Goal: Check status: Check status

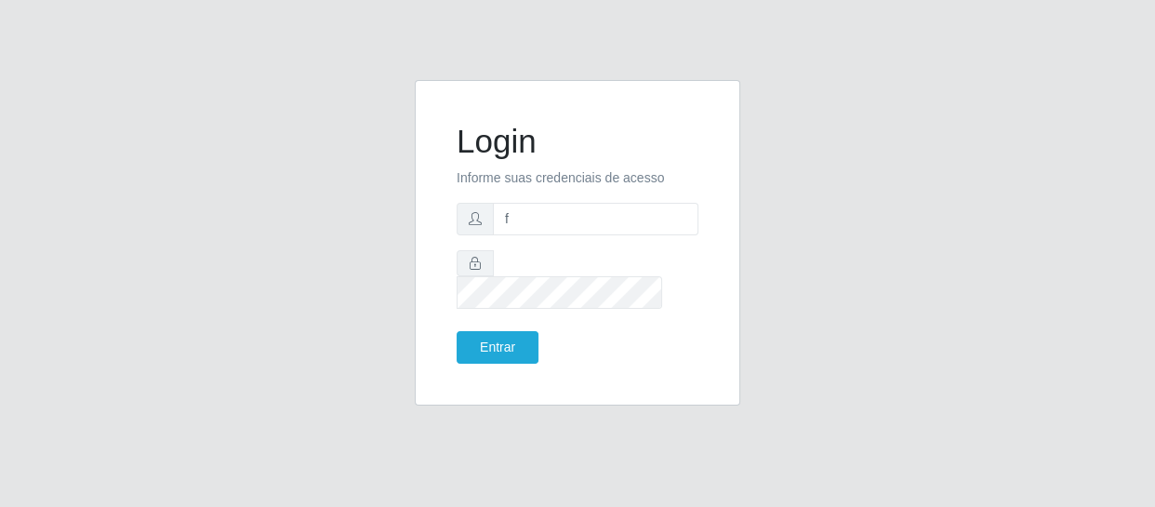
type input "[EMAIL_ADDRESS][DOMAIN_NAME]"
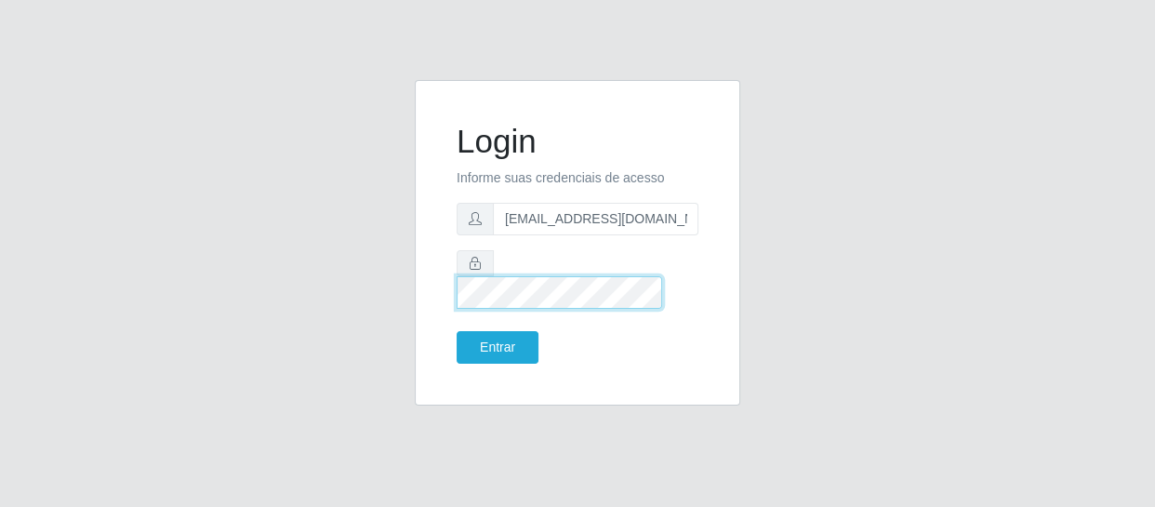
click at [456, 331] on button "Entrar" at bounding box center [497, 347] width 82 height 33
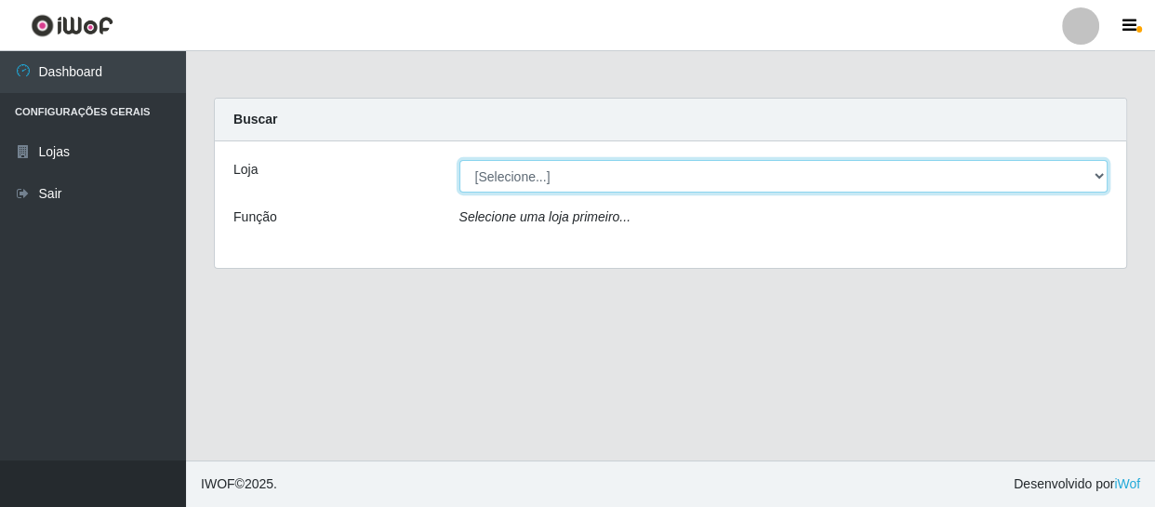
click at [1095, 177] on select "[Selecione...] SuperFácil Atacado - São Gonçalo do Amarante" at bounding box center [783, 176] width 649 height 33
select select "408"
click at [459, 160] on select "[Selecione...] SuperFácil Atacado - São Gonçalo do Amarante" at bounding box center [783, 176] width 649 height 33
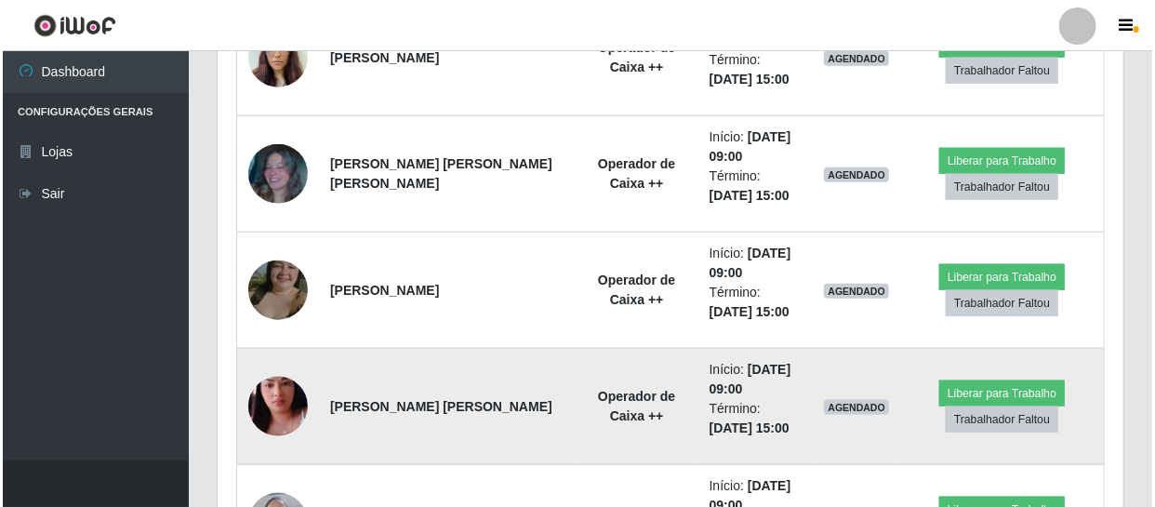
scroll to position [845, 0]
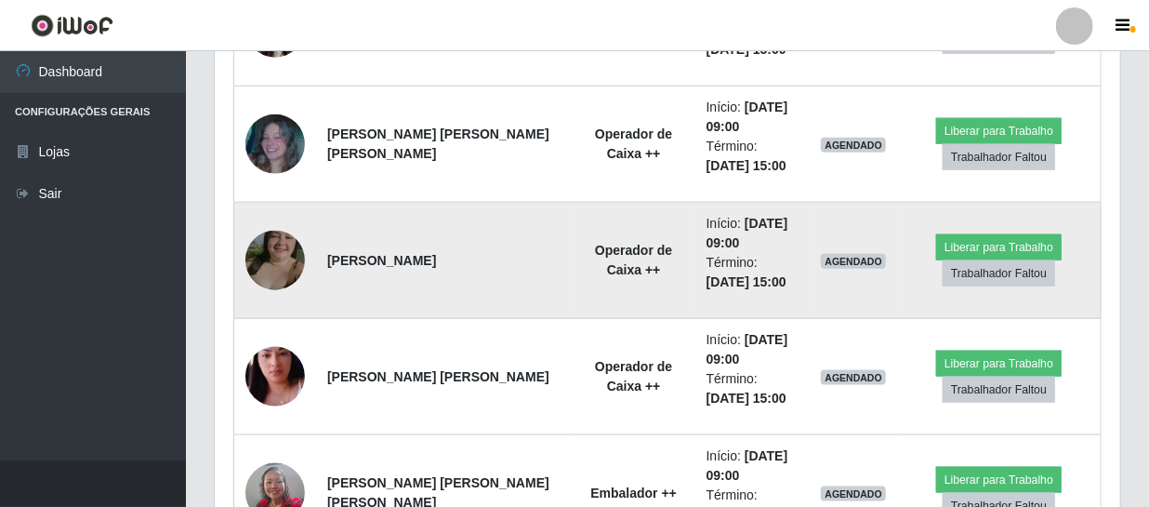
click at [274, 251] on img at bounding box center [274, 260] width 59 height 106
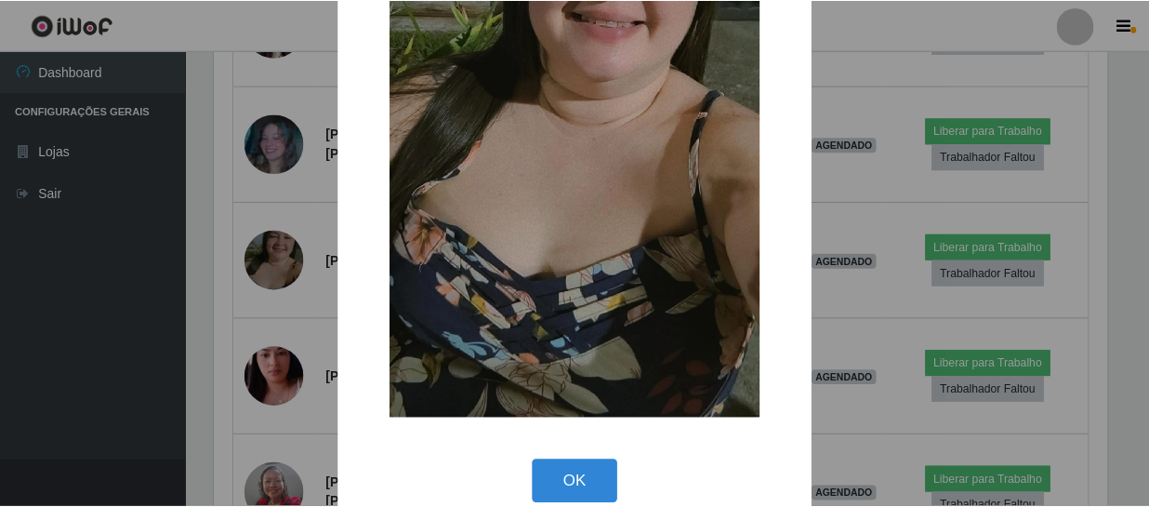
scroll to position [317, 0]
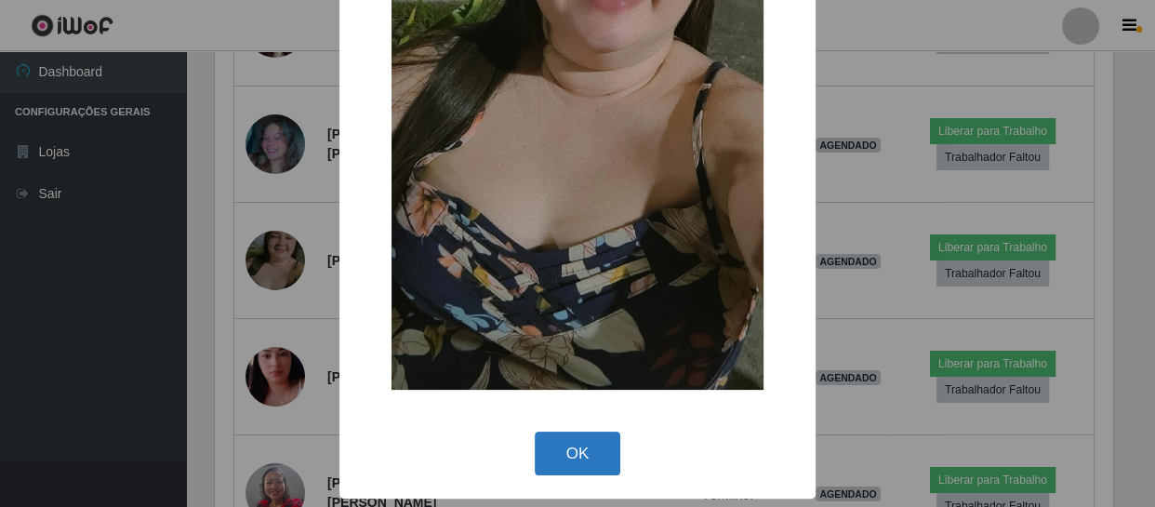
click at [591, 443] on button "OK" at bounding box center [578, 453] width 86 height 44
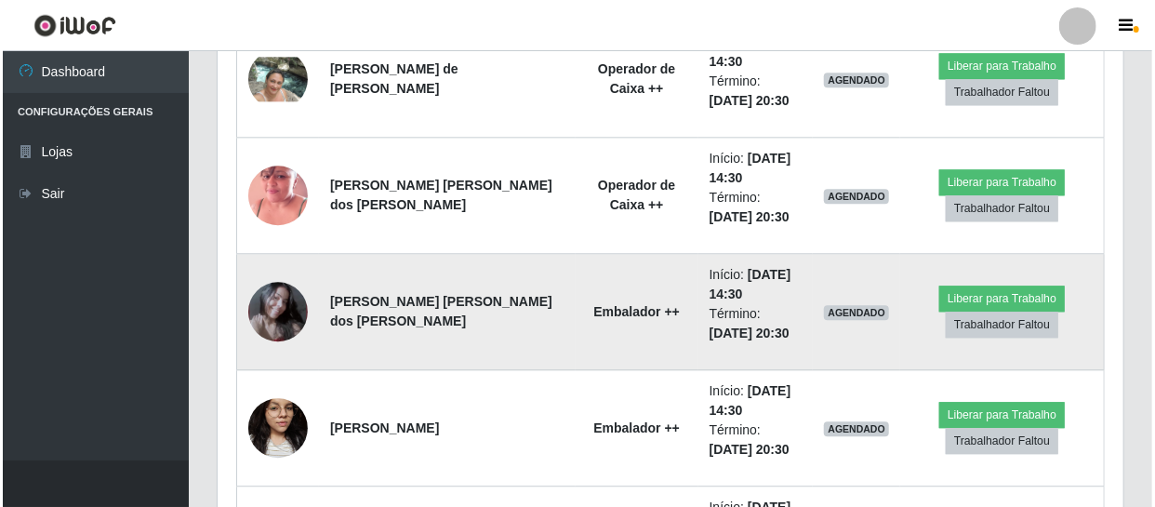
scroll to position [1859, 0]
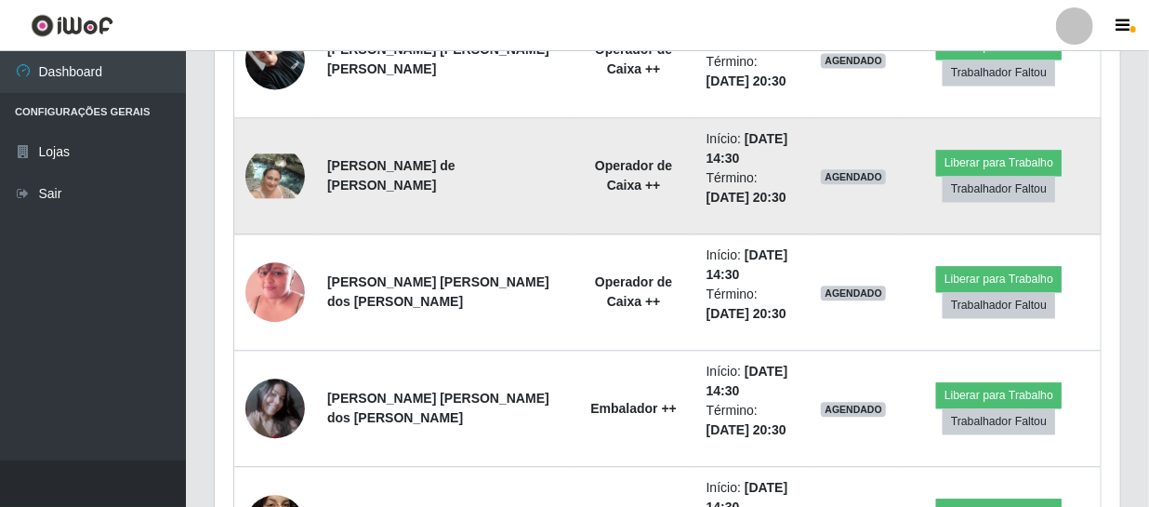
click at [252, 177] on img at bounding box center [274, 175] width 59 height 45
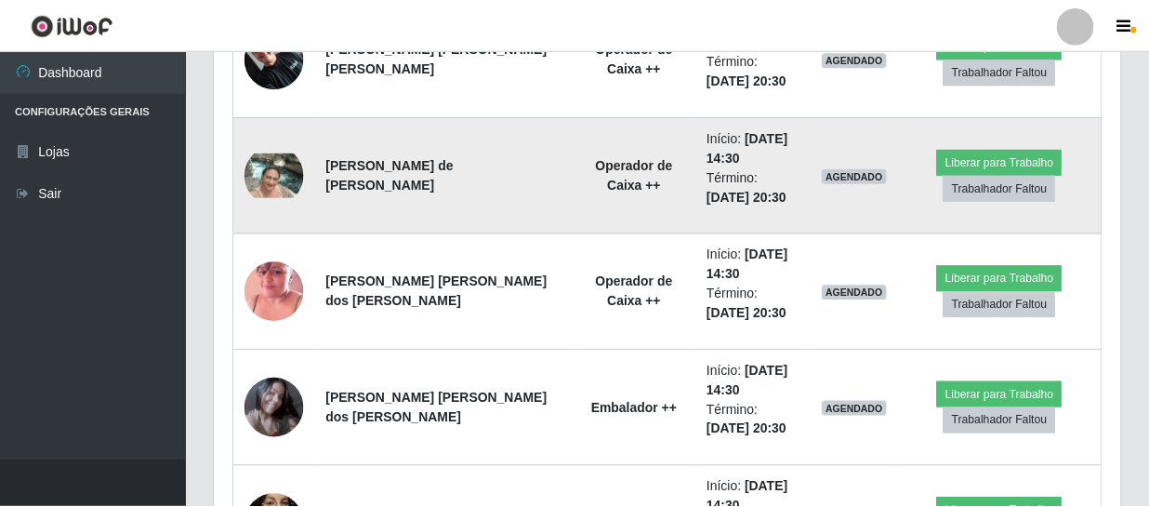
scroll to position [386, 897]
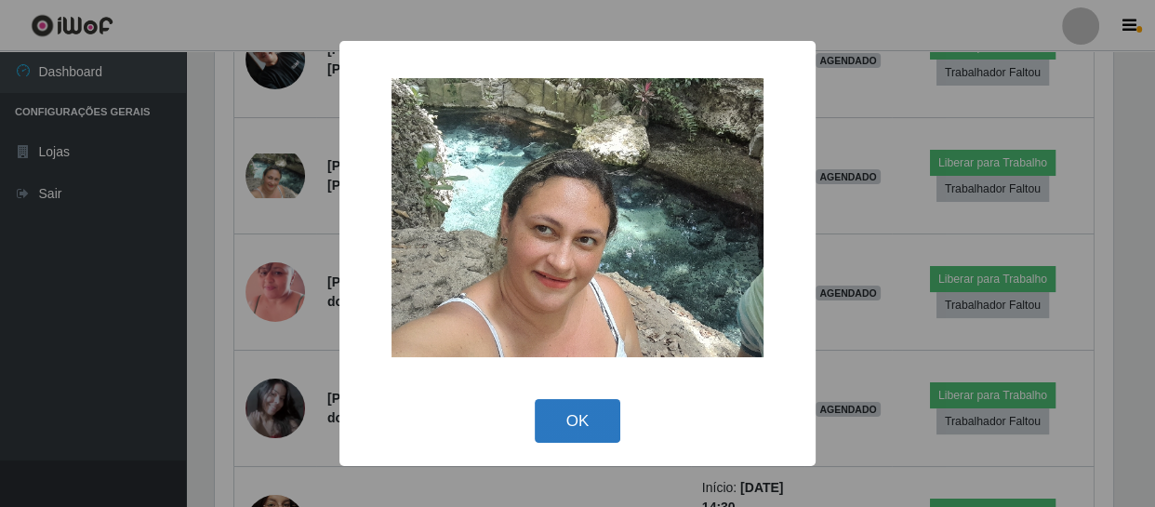
click at [583, 436] on button "OK" at bounding box center [578, 421] width 86 height 44
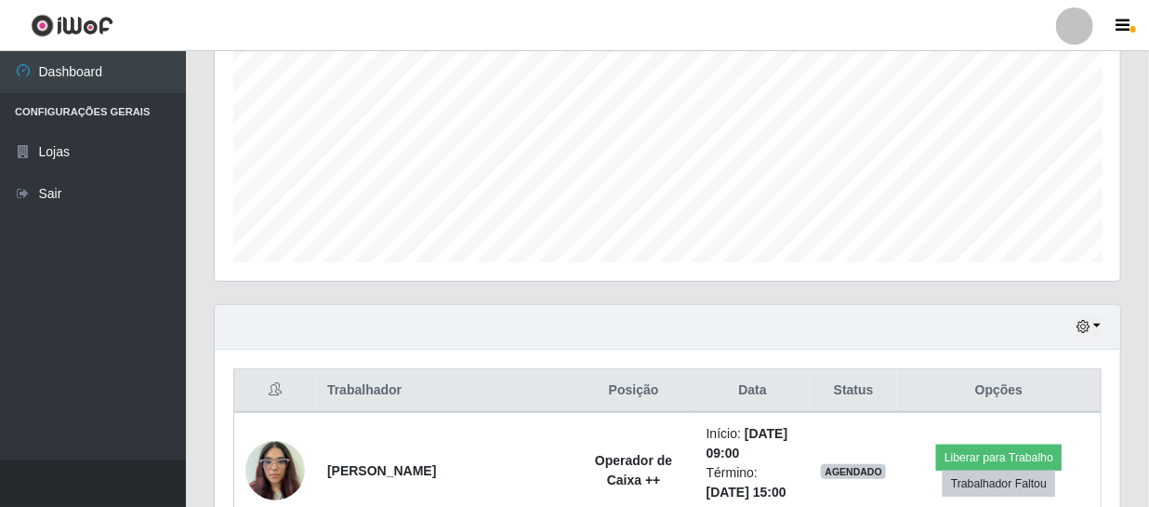
scroll to position [337, 0]
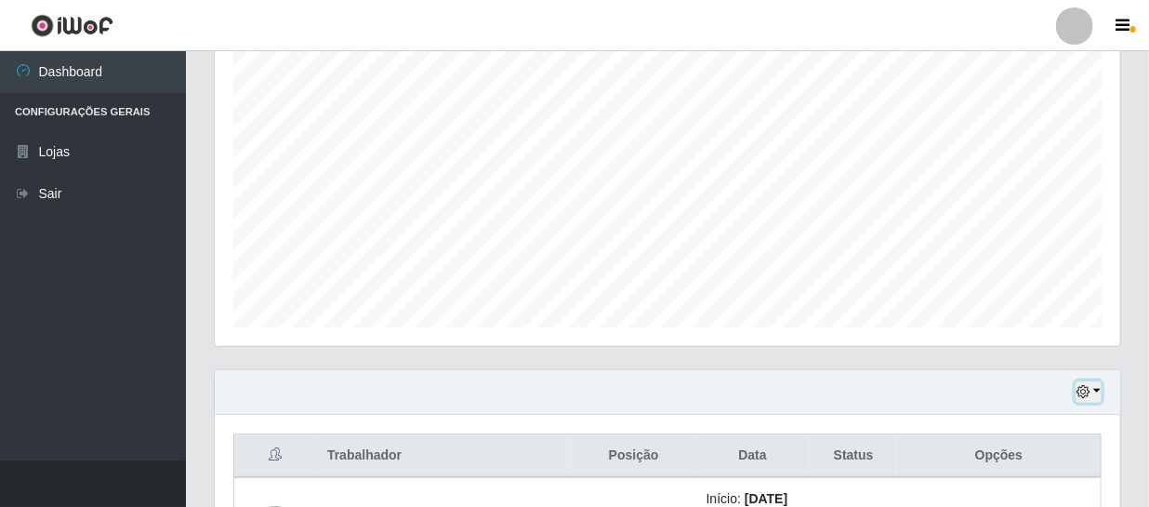
click at [1092, 390] on button "button" at bounding box center [1089, 391] width 26 height 21
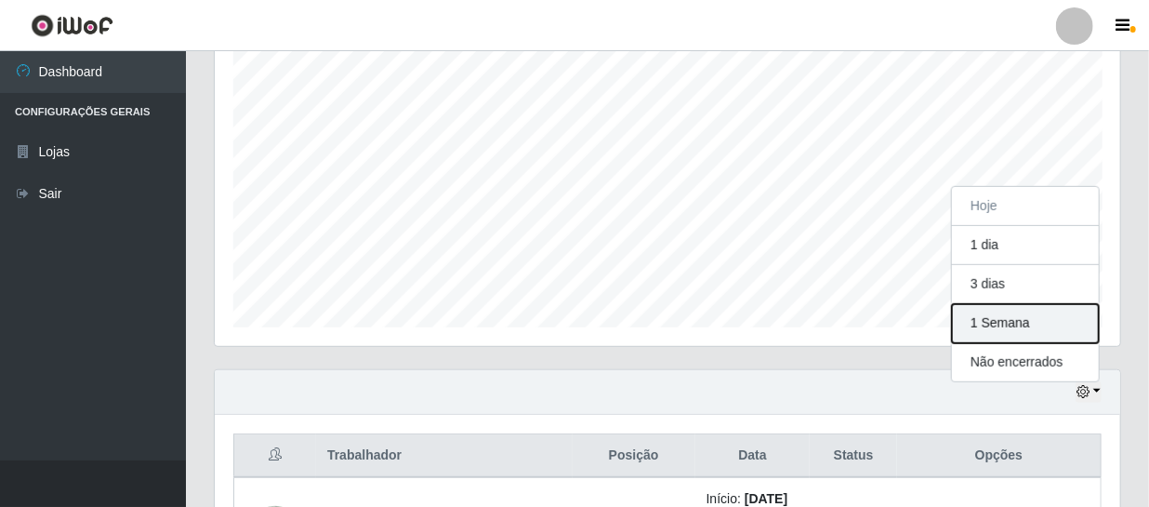
click at [1057, 333] on button "1 Semana" at bounding box center [1025, 323] width 147 height 39
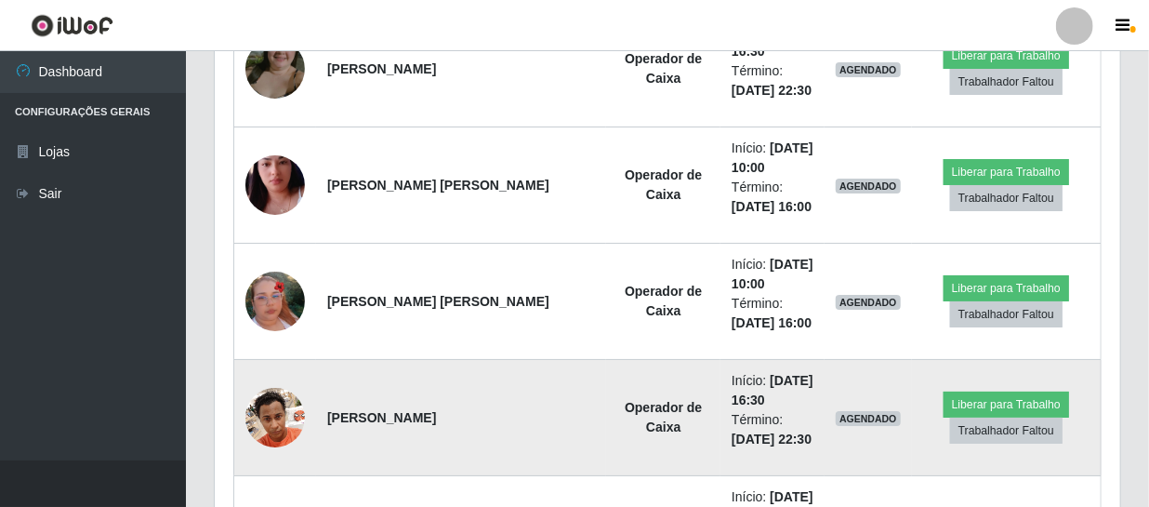
scroll to position [3042, 0]
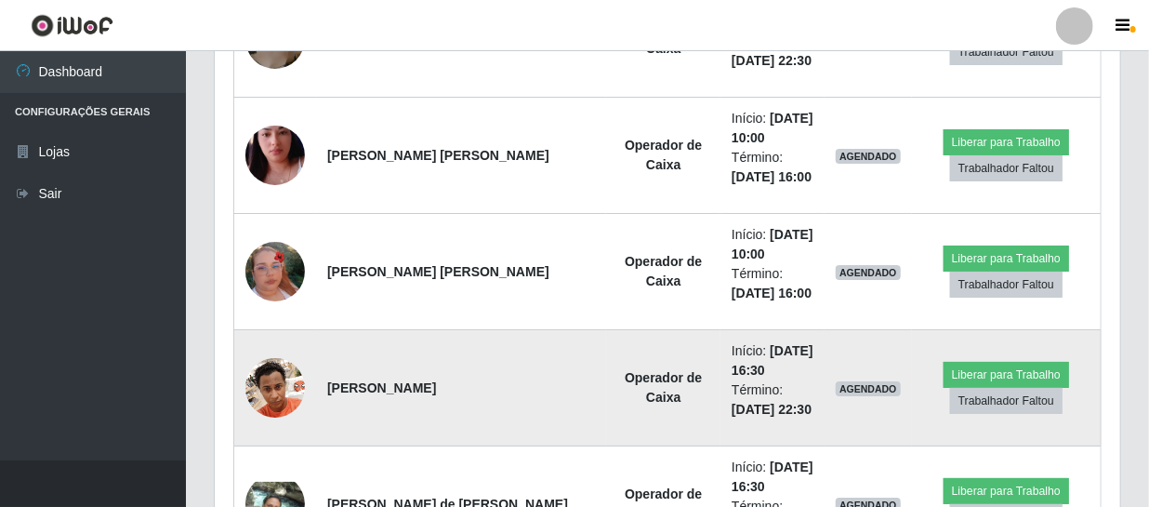
click at [287, 381] on img at bounding box center [274, 387] width 59 height 79
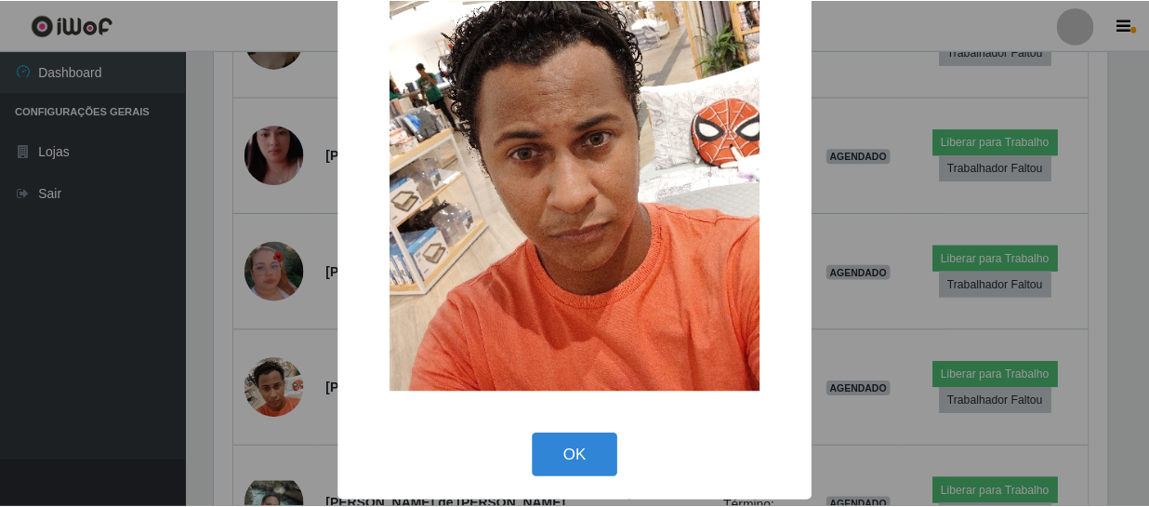
scroll to position [152, 0]
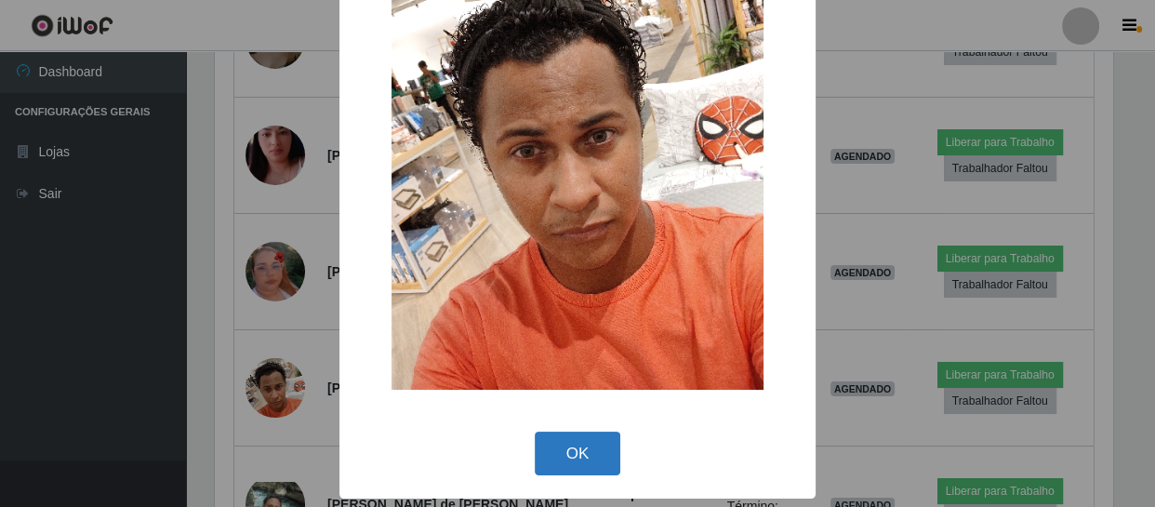
click at [558, 459] on button "OK" at bounding box center [578, 453] width 86 height 44
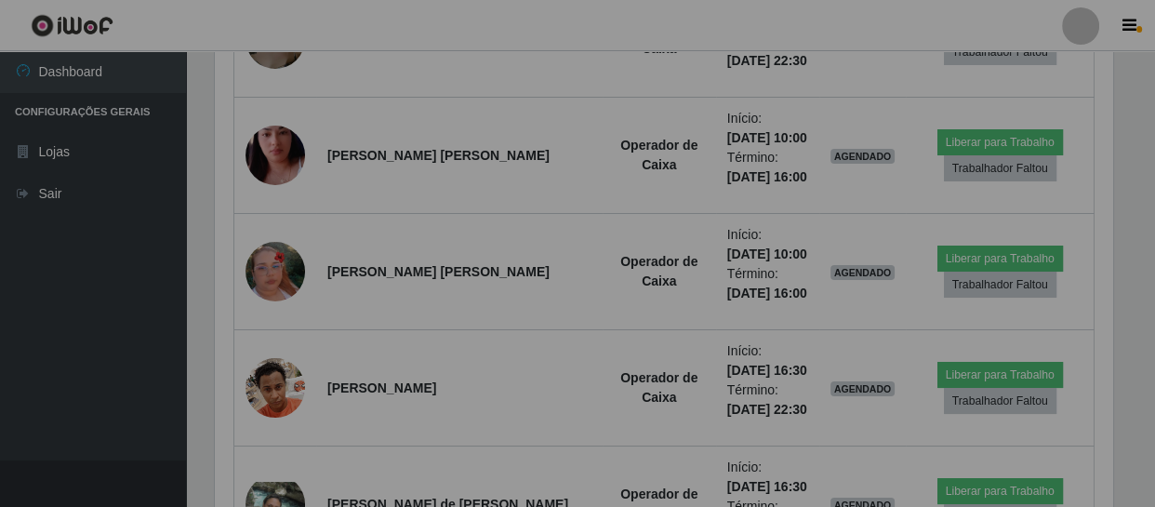
scroll to position [386, 905]
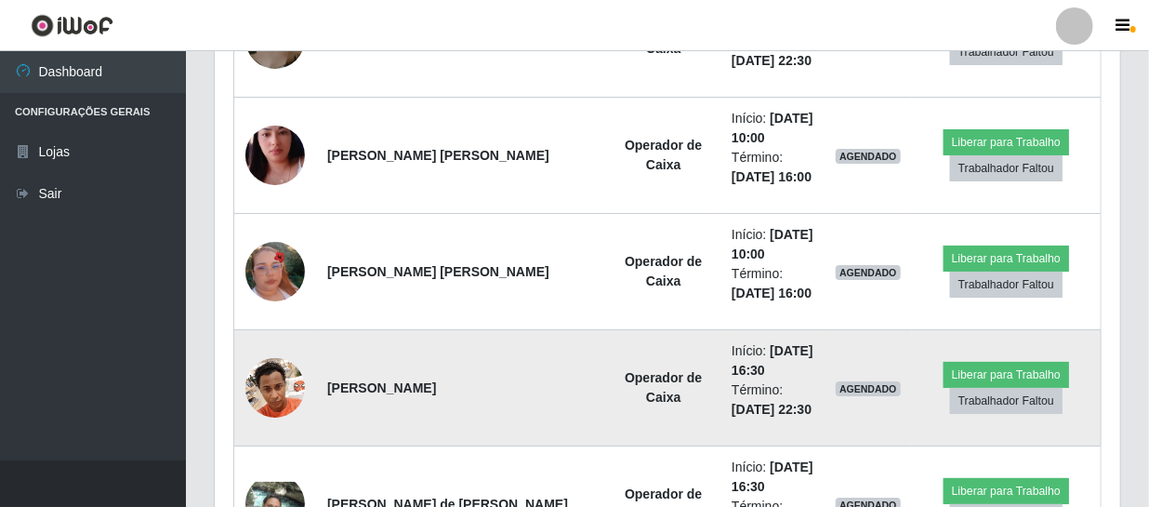
click at [274, 401] on img at bounding box center [274, 387] width 59 height 79
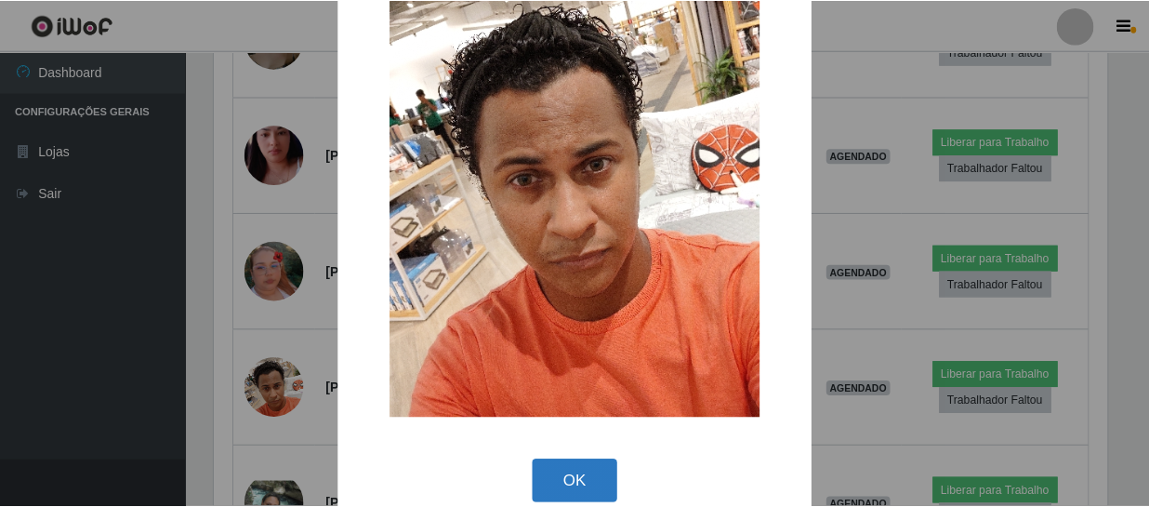
scroll to position [152, 0]
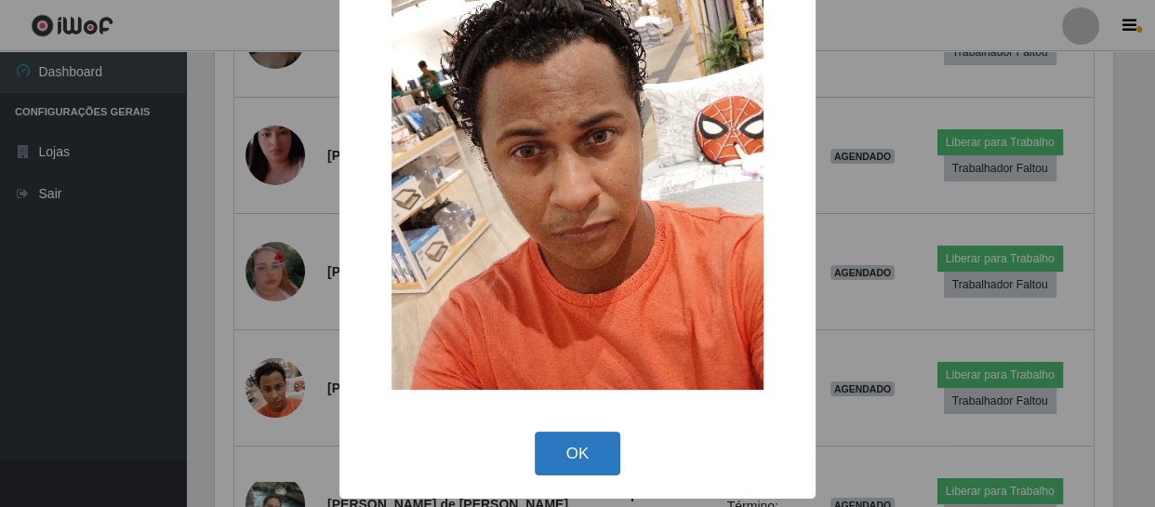
click at [543, 451] on button "OK" at bounding box center [578, 453] width 86 height 44
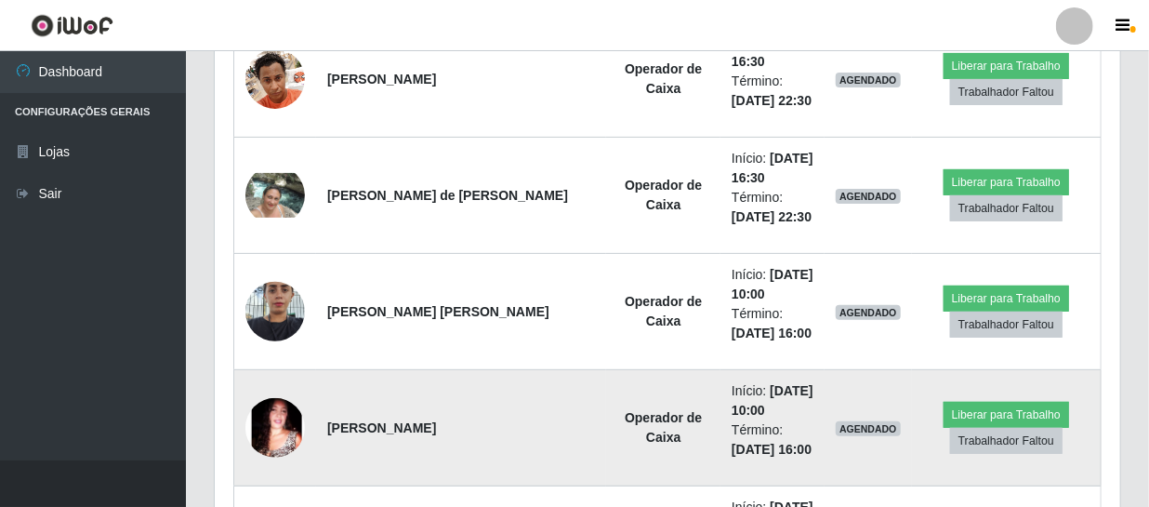
scroll to position [3380, 0]
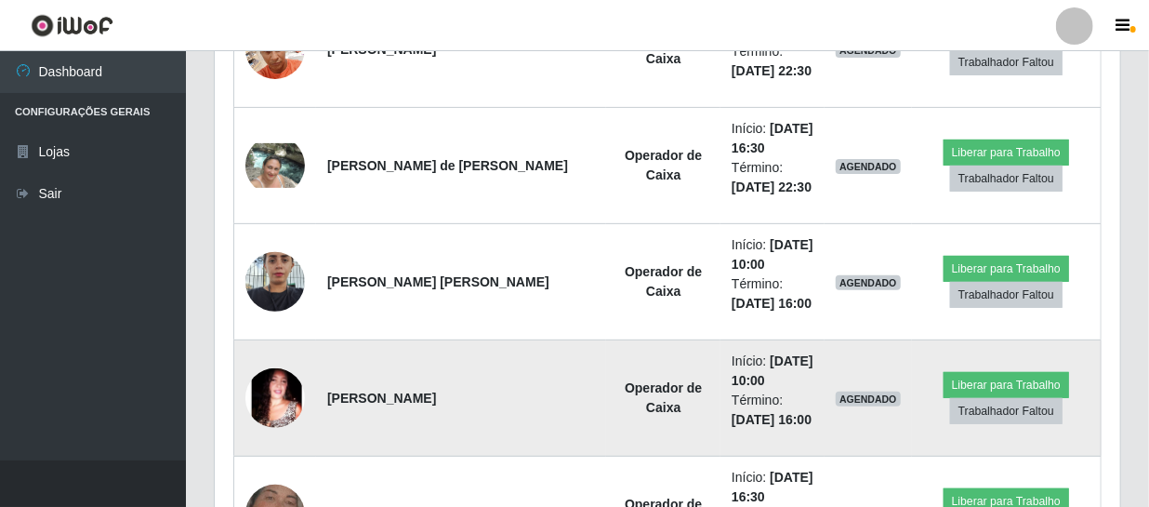
click at [277, 406] on img at bounding box center [274, 397] width 59 height 59
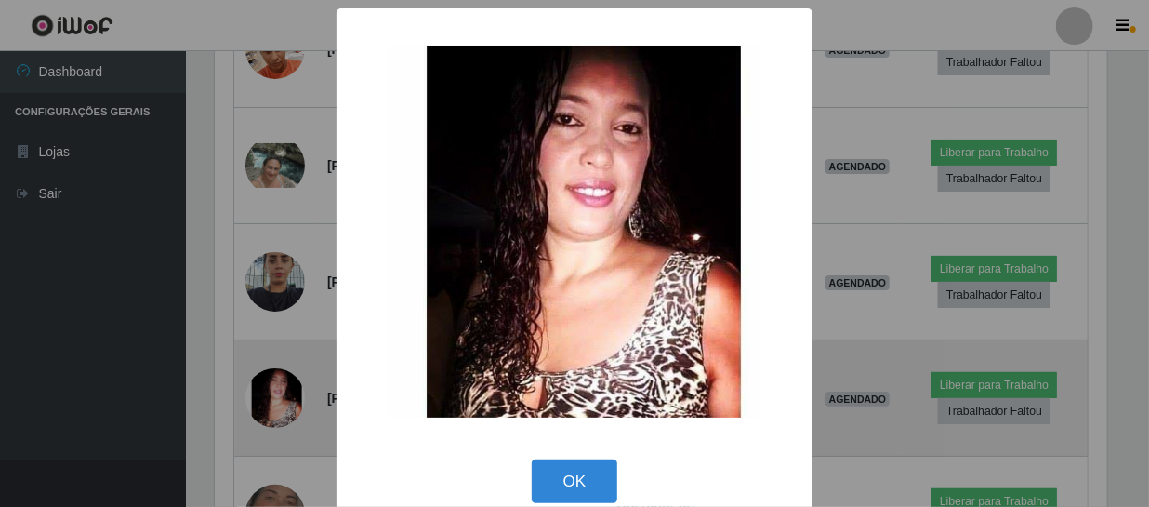
scroll to position [386, 897]
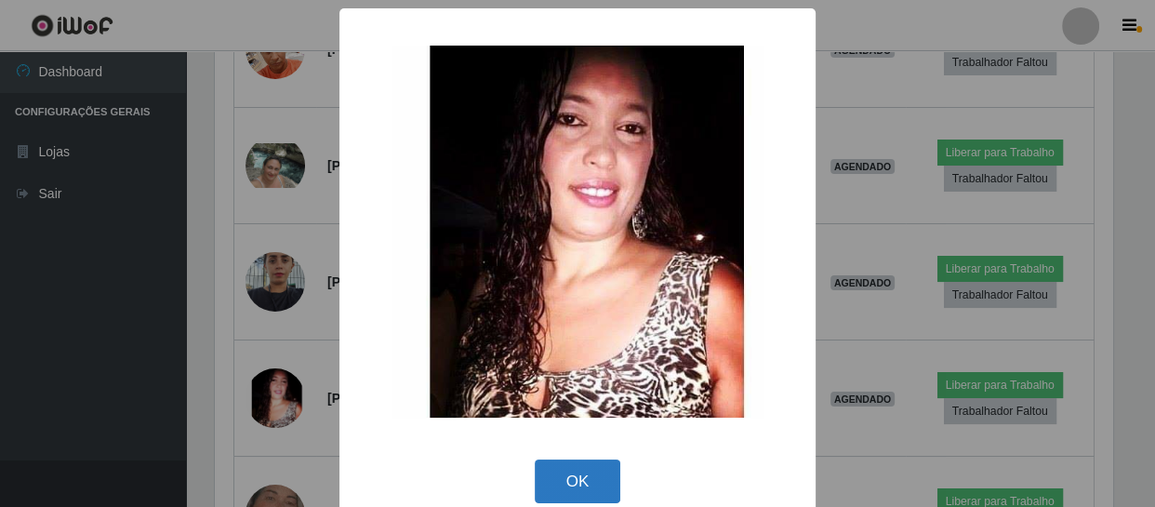
click at [552, 469] on button "OK" at bounding box center [578, 481] width 86 height 44
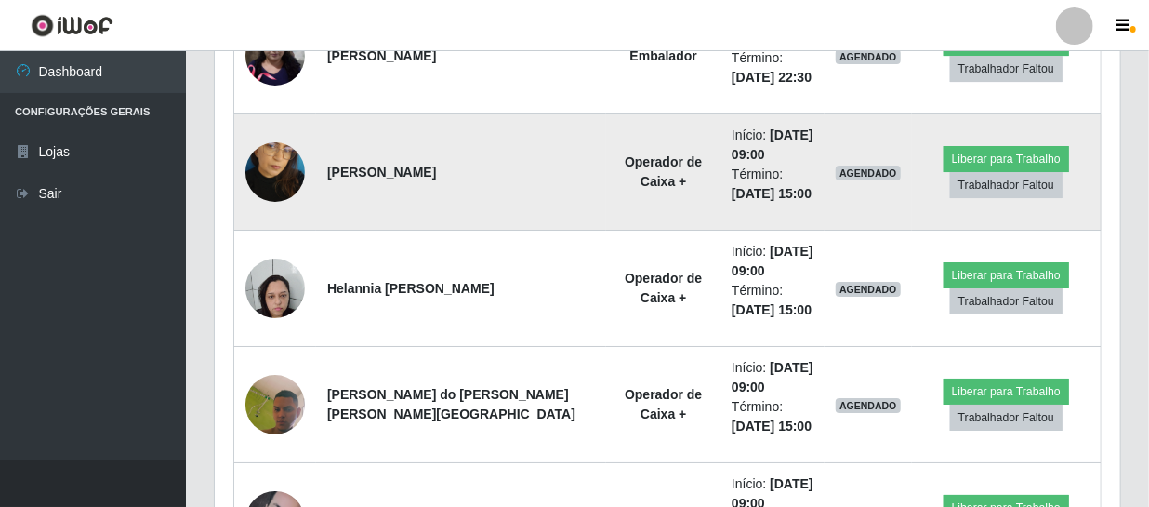
scroll to position [6085, 0]
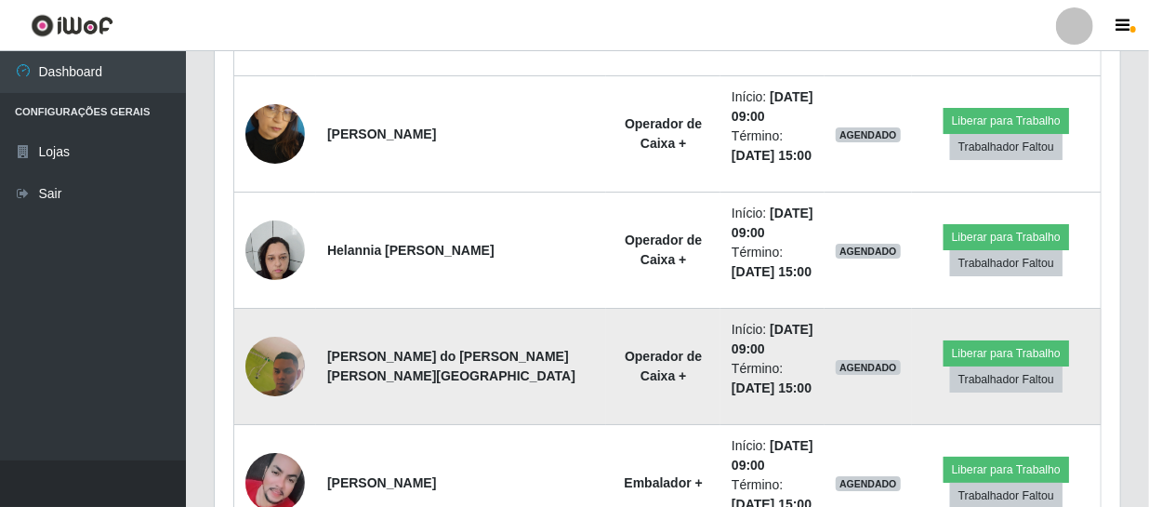
click at [262, 374] on img at bounding box center [274, 366] width 59 height 133
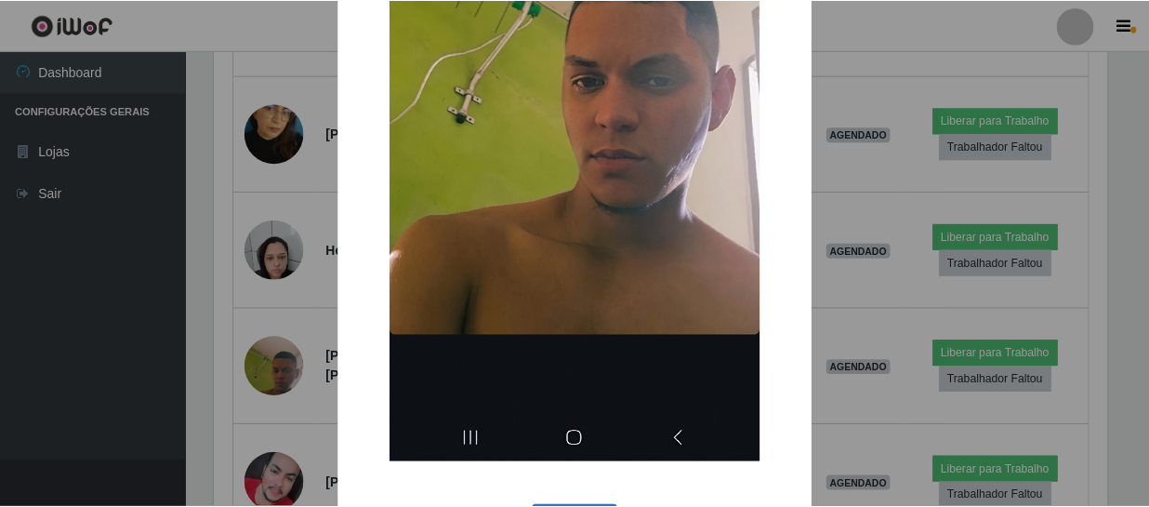
scroll to position [485, 0]
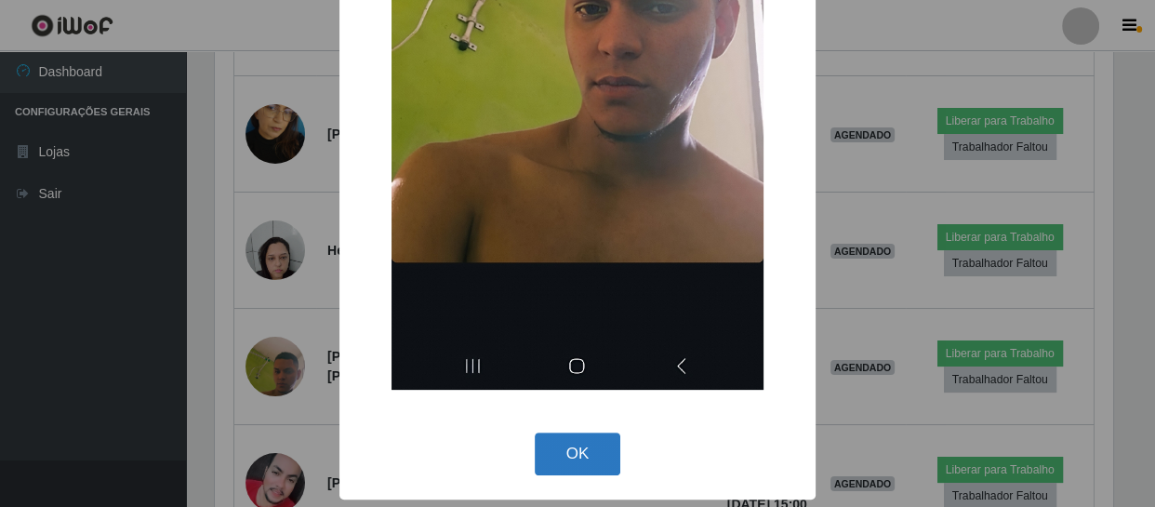
click at [578, 459] on button "OK" at bounding box center [578, 454] width 86 height 44
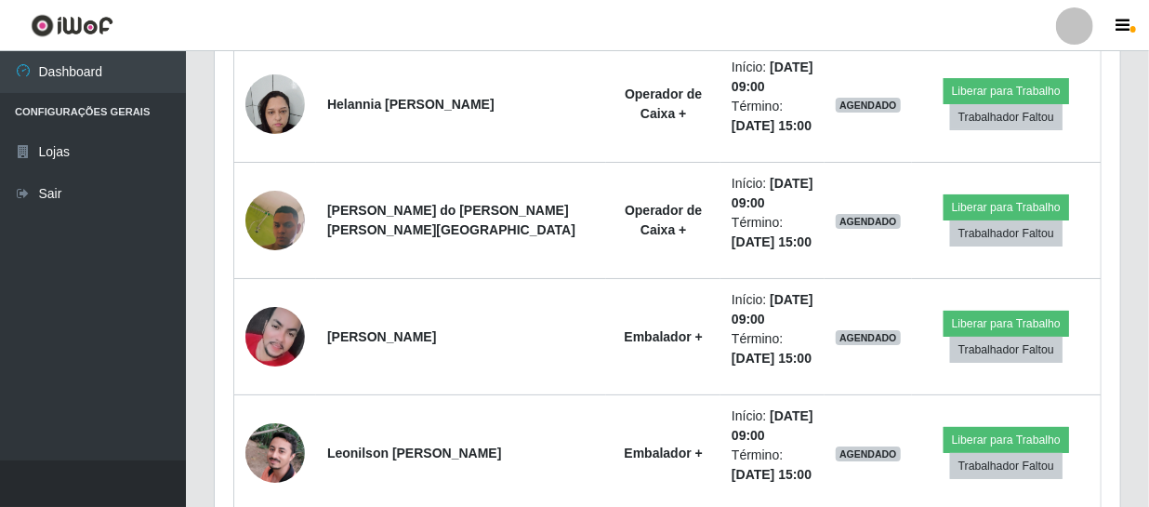
scroll to position [6254, 0]
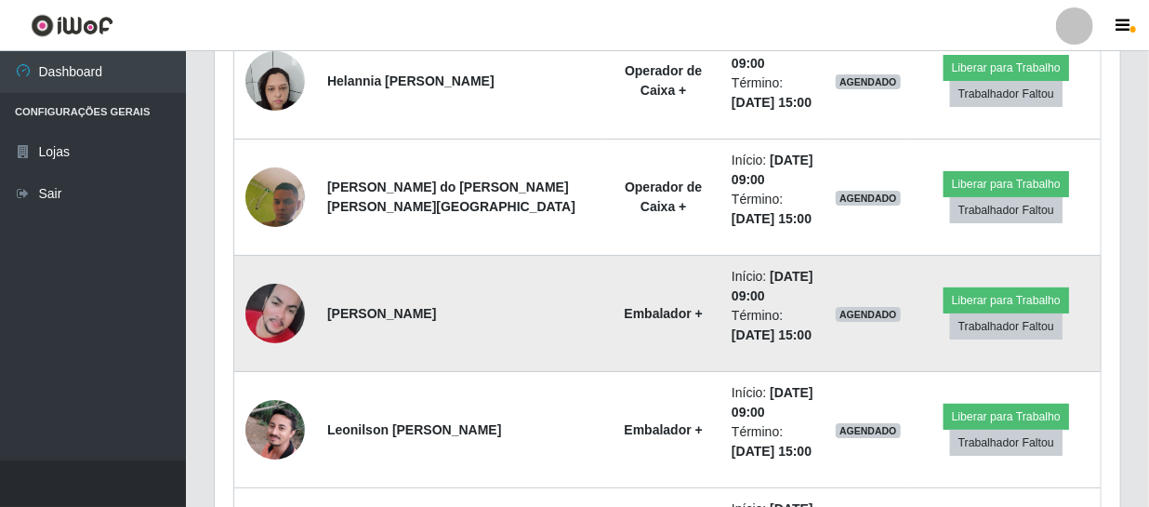
click at [287, 320] on img at bounding box center [274, 313] width 59 height 59
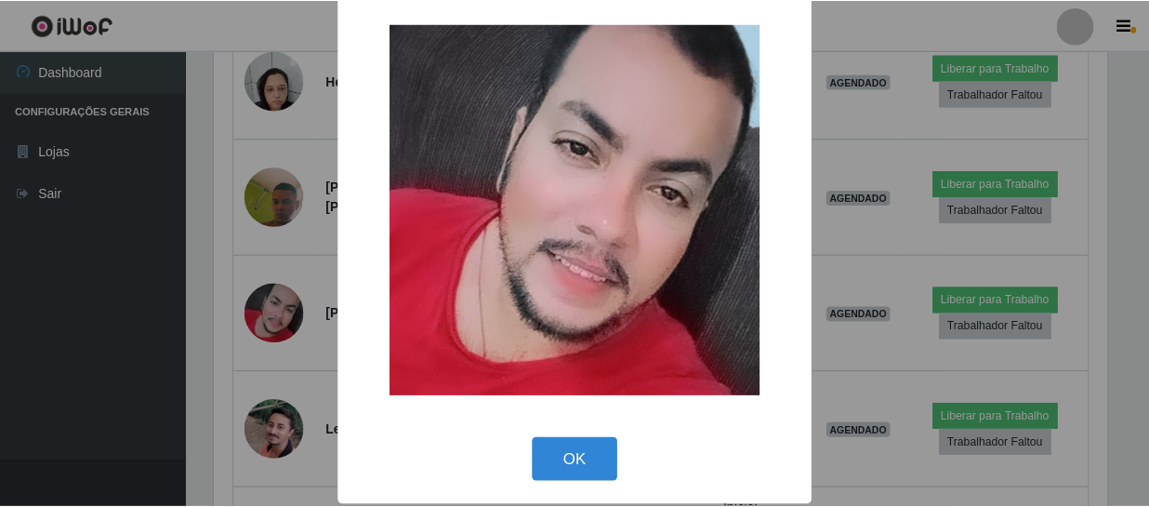
scroll to position [28, 0]
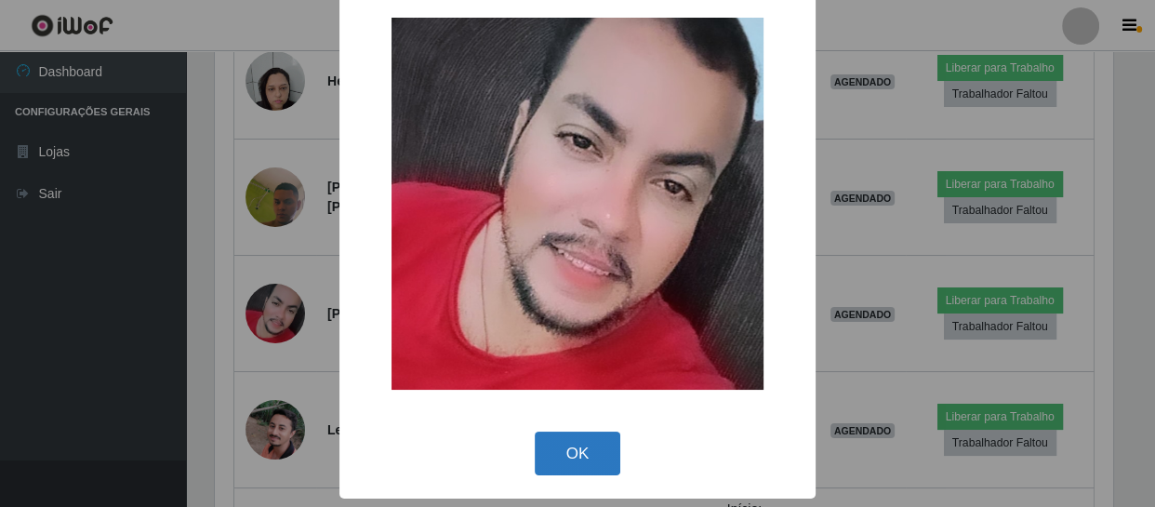
click at [562, 446] on button "OK" at bounding box center [578, 453] width 86 height 44
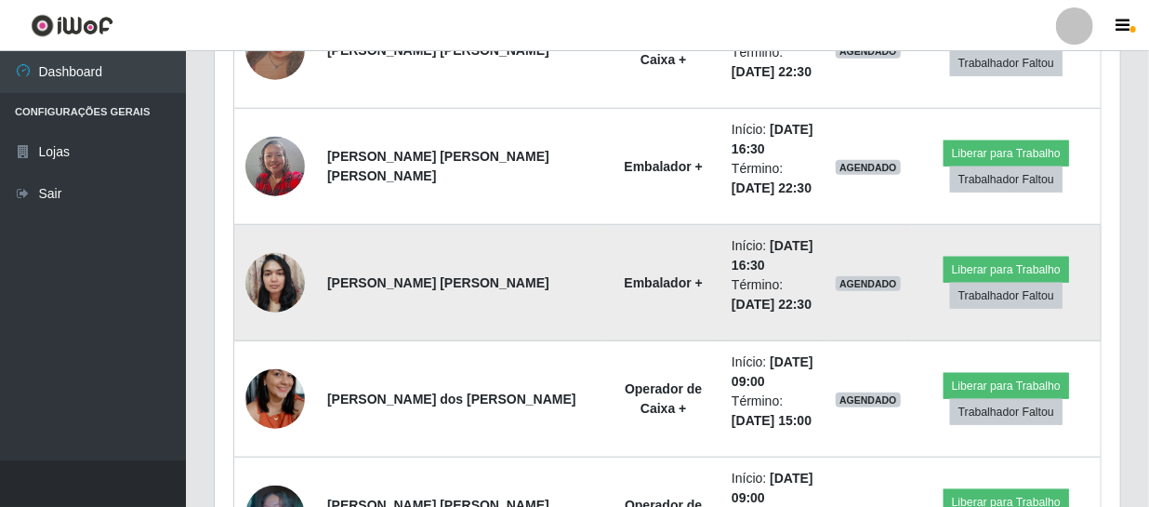
scroll to position [7014, 0]
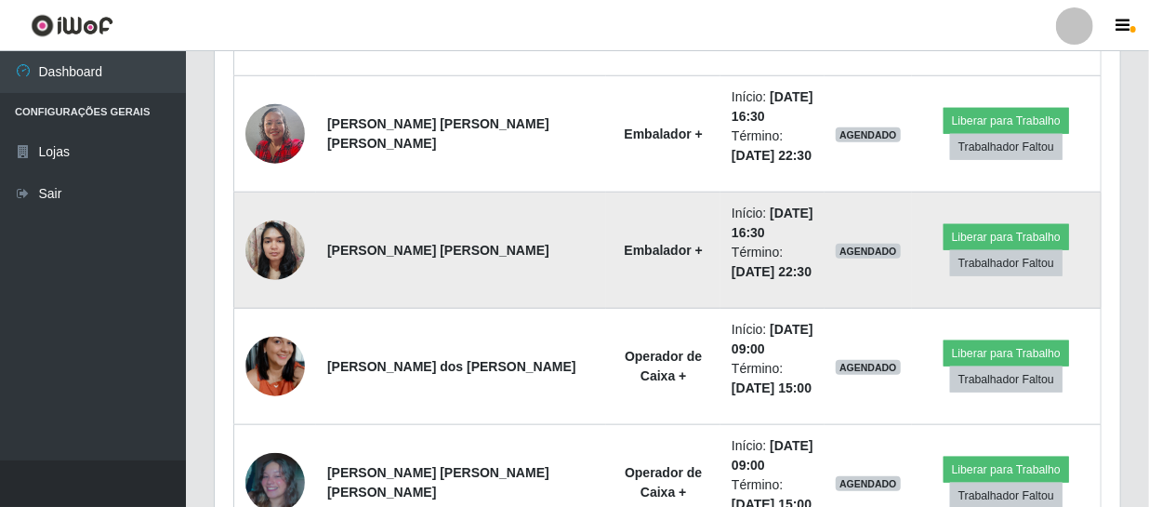
click at [800, 250] on td "Início: [DATE] 16:30 Término: [DATE] 22:30" at bounding box center [772, 250] width 104 height 116
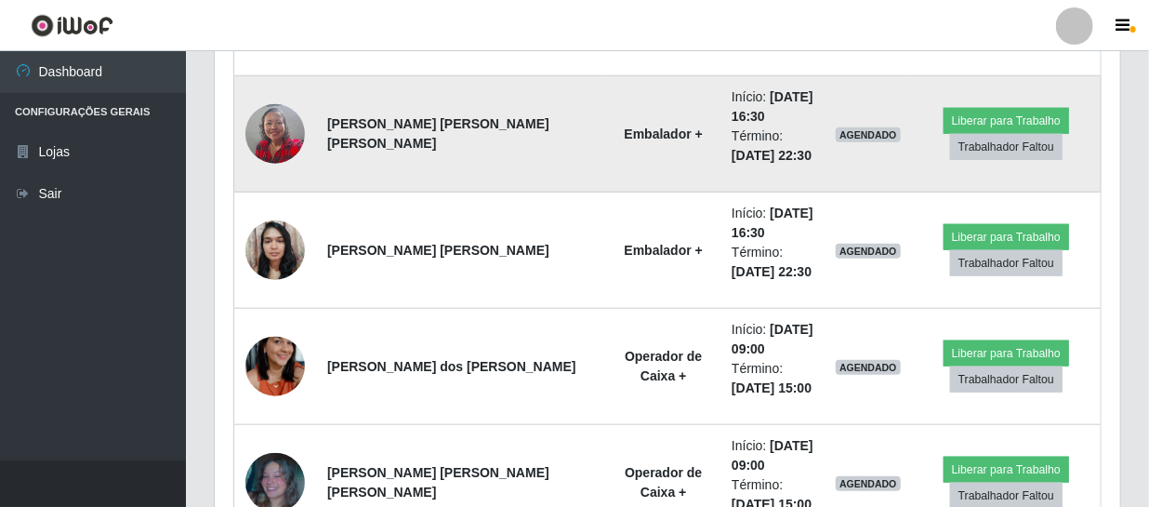
click at [732, 150] on time "[DATE] 22:30" at bounding box center [772, 155] width 80 height 15
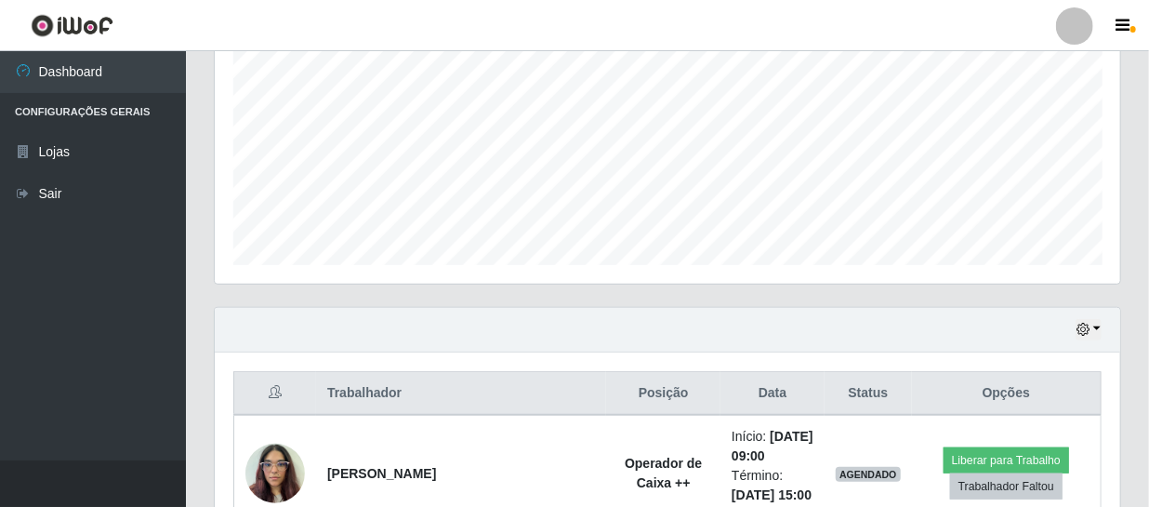
scroll to position [401, 0]
click at [1101, 329] on button "button" at bounding box center [1089, 328] width 26 height 21
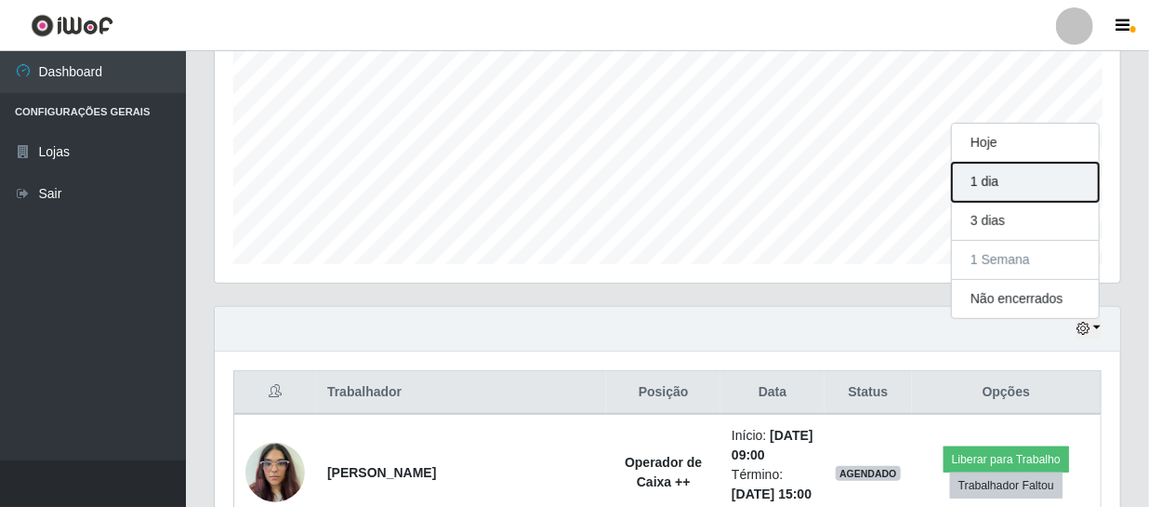
click at [1041, 180] on button "1 dia" at bounding box center [1025, 182] width 147 height 39
